Goal: Book appointment/travel/reservation

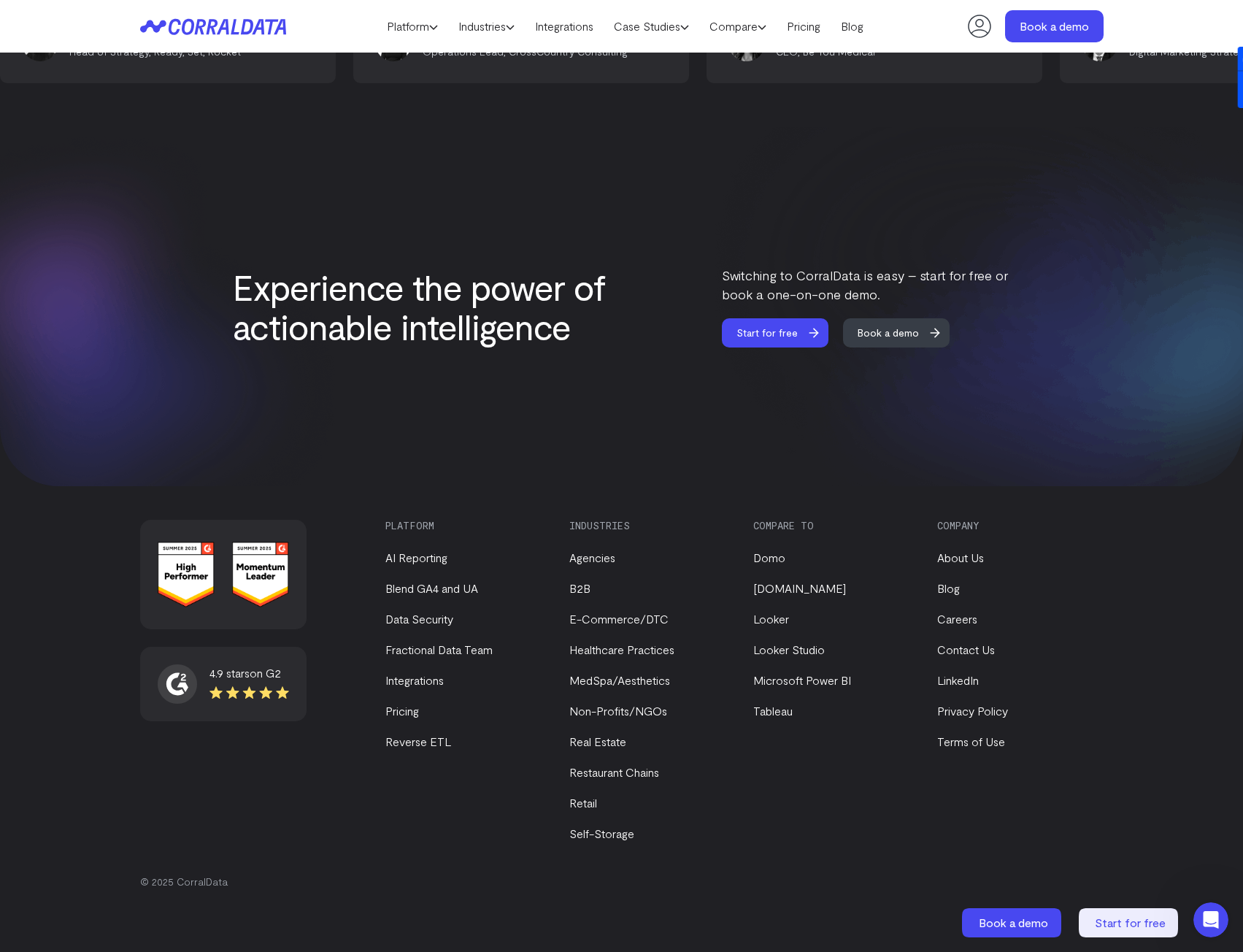
scroll to position [5955, 0]
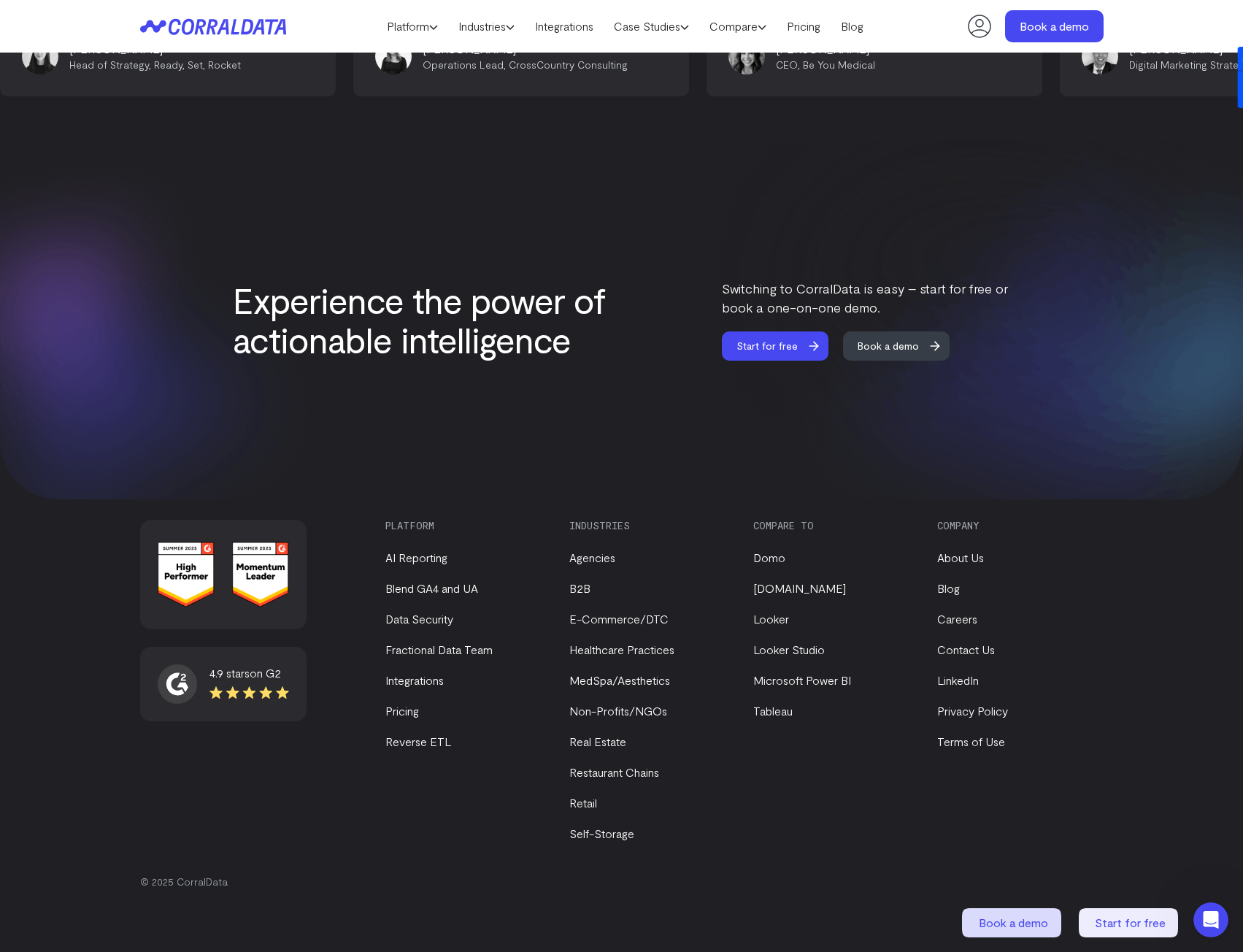
click at [1005, 928] on span "Book a demo" at bounding box center [1014, 922] width 70 height 14
